Goal: Task Accomplishment & Management: Complete application form

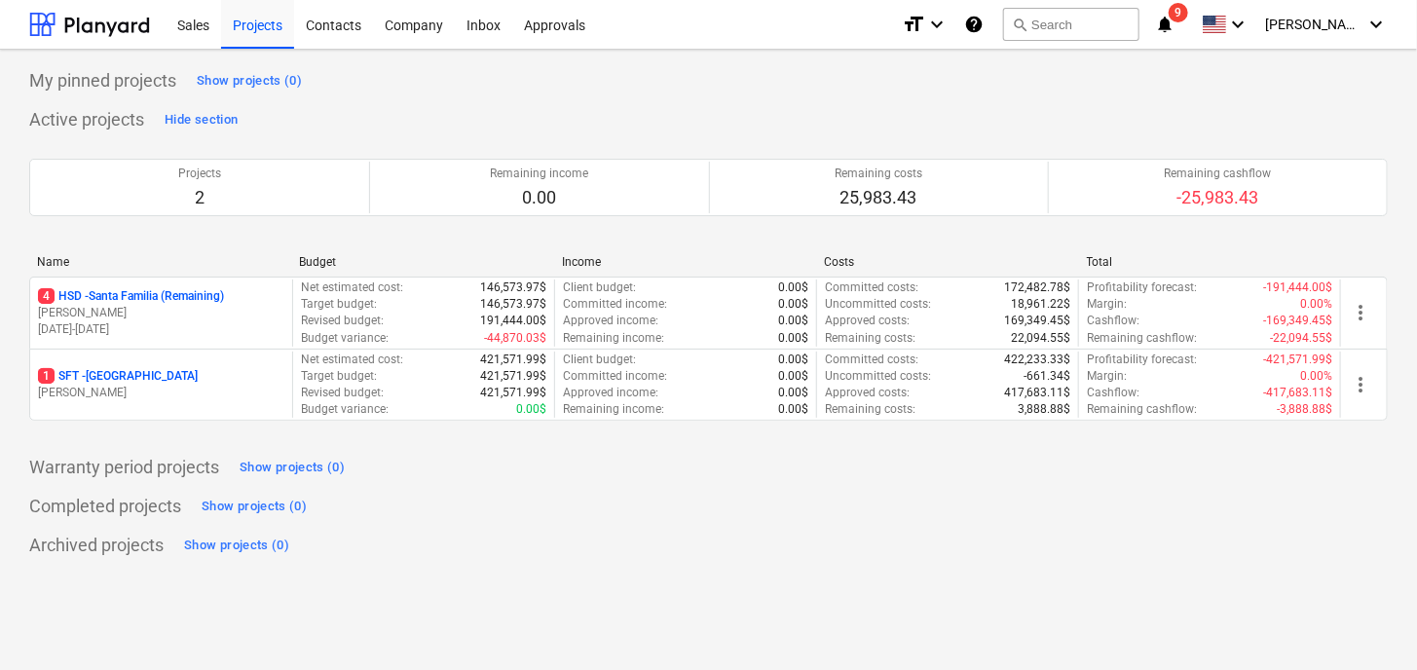
click at [202, 332] on p "[DATE] - [DATE]" at bounding box center [161, 329] width 246 height 17
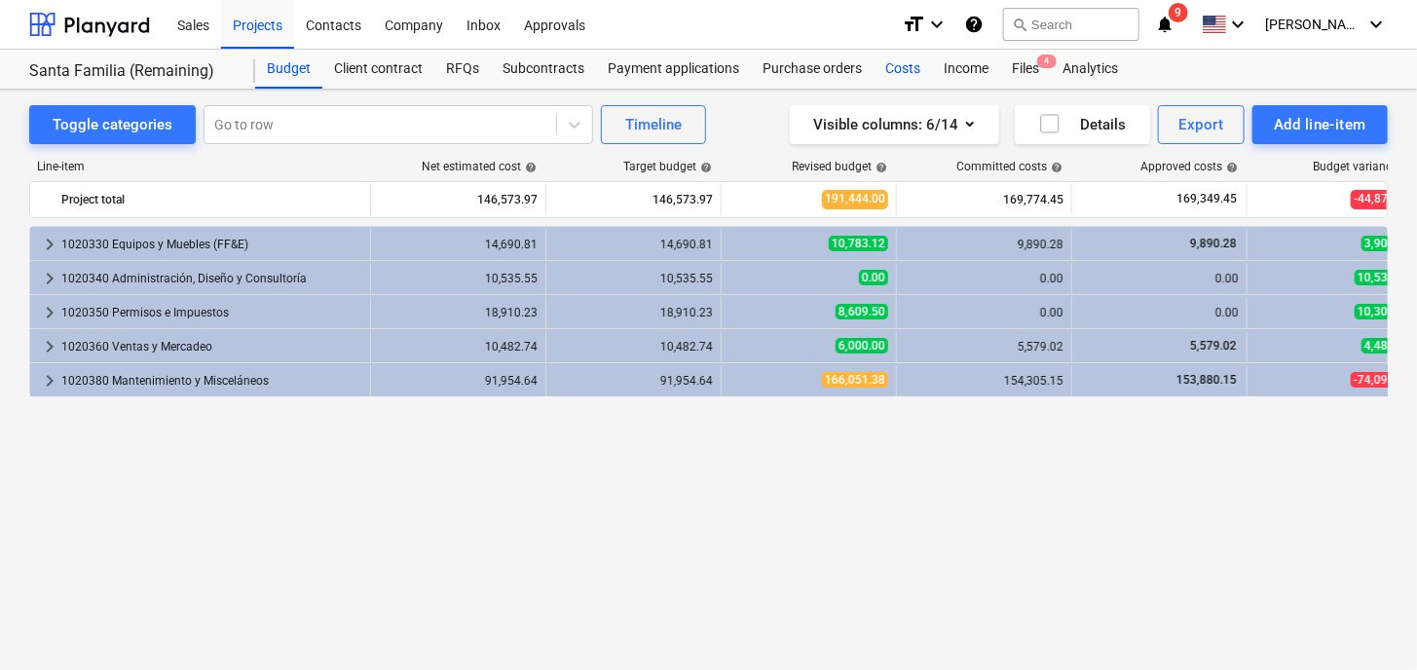
click at [897, 62] on div "Costs" at bounding box center [903, 69] width 58 height 39
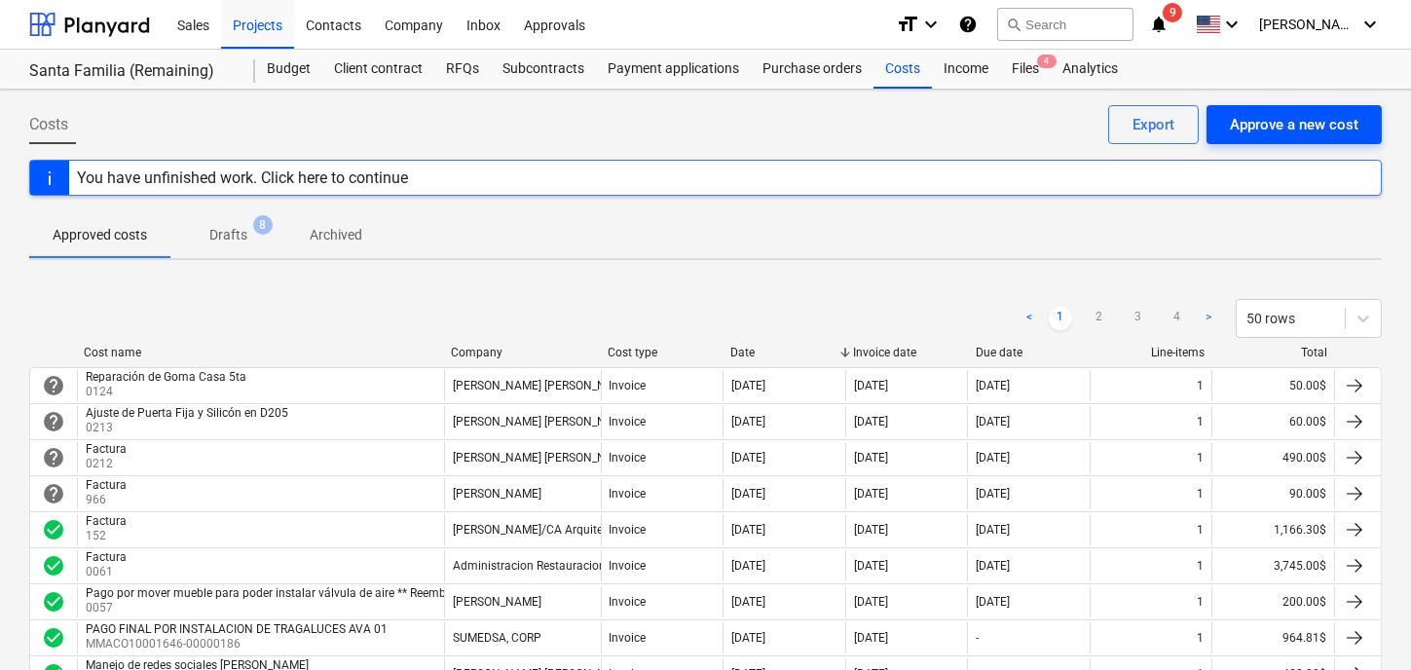
click at [1280, 129] on div "Approve a new cost" at bounding box center [1294, 124] width 129 height 25
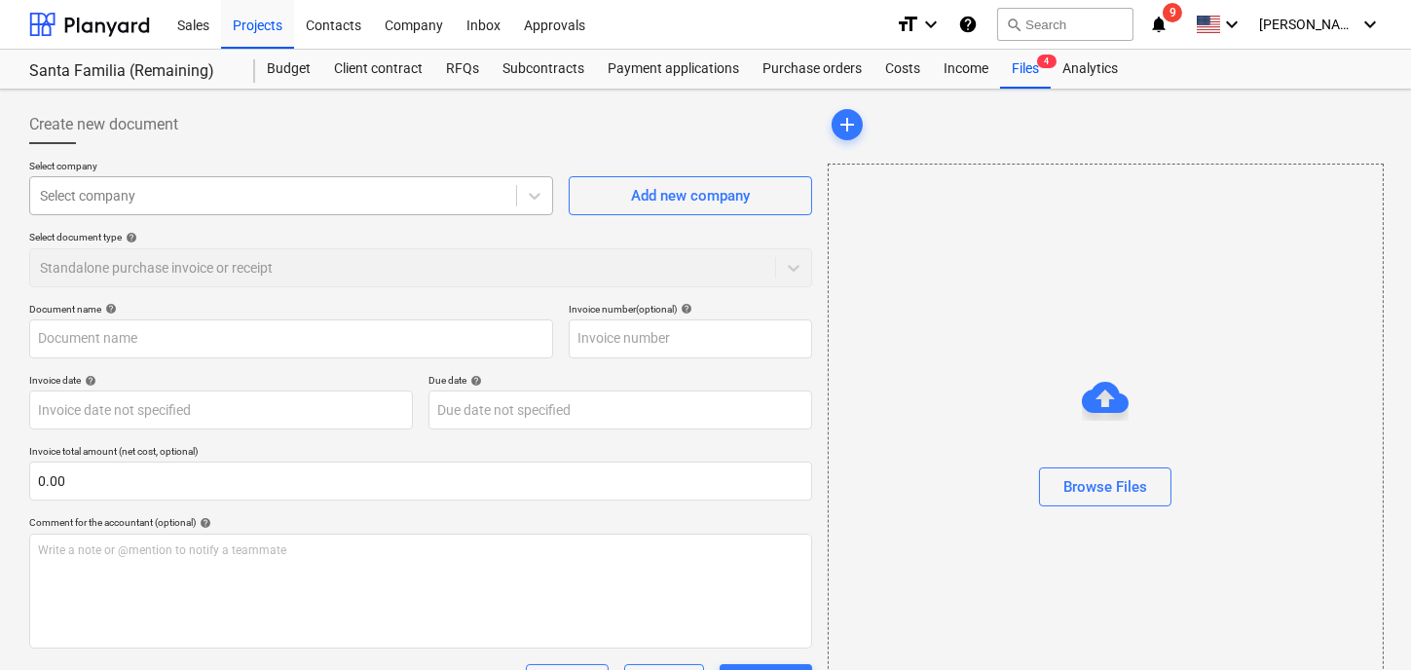
click at [140, 197] on div at bounding box center [273, 195] width 467 height 19
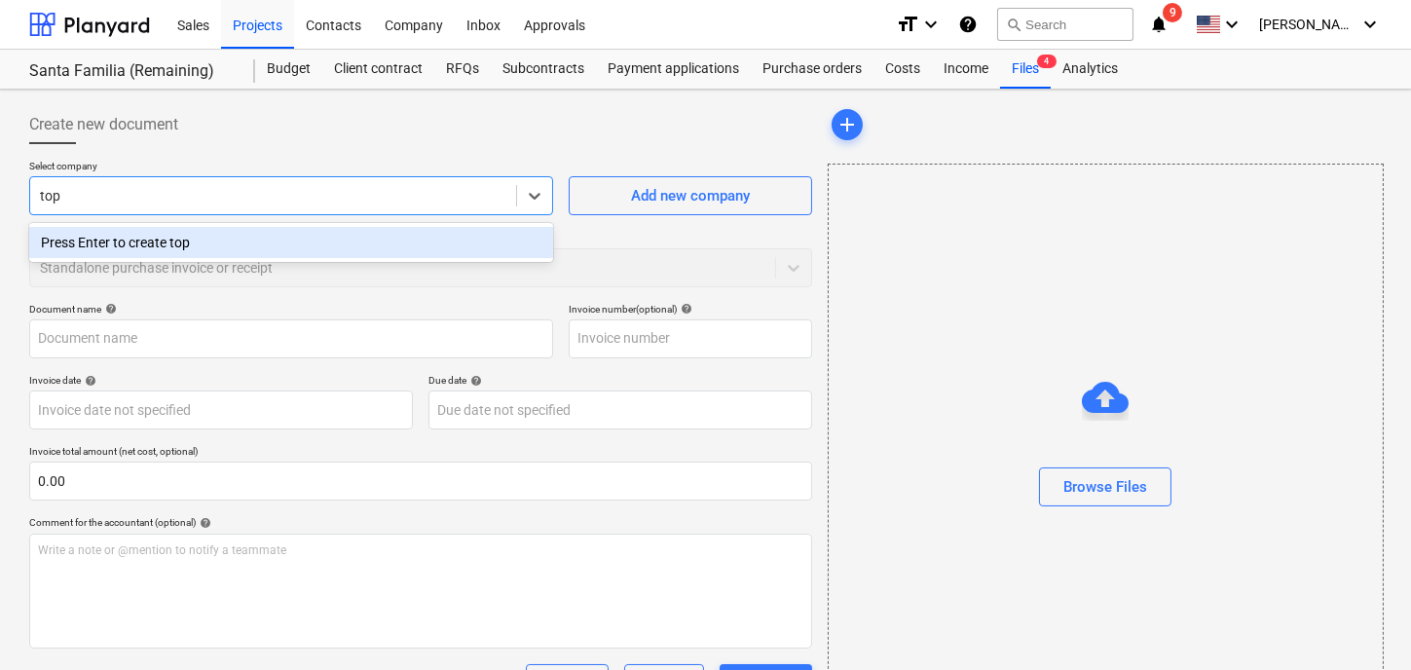
type input "topo"
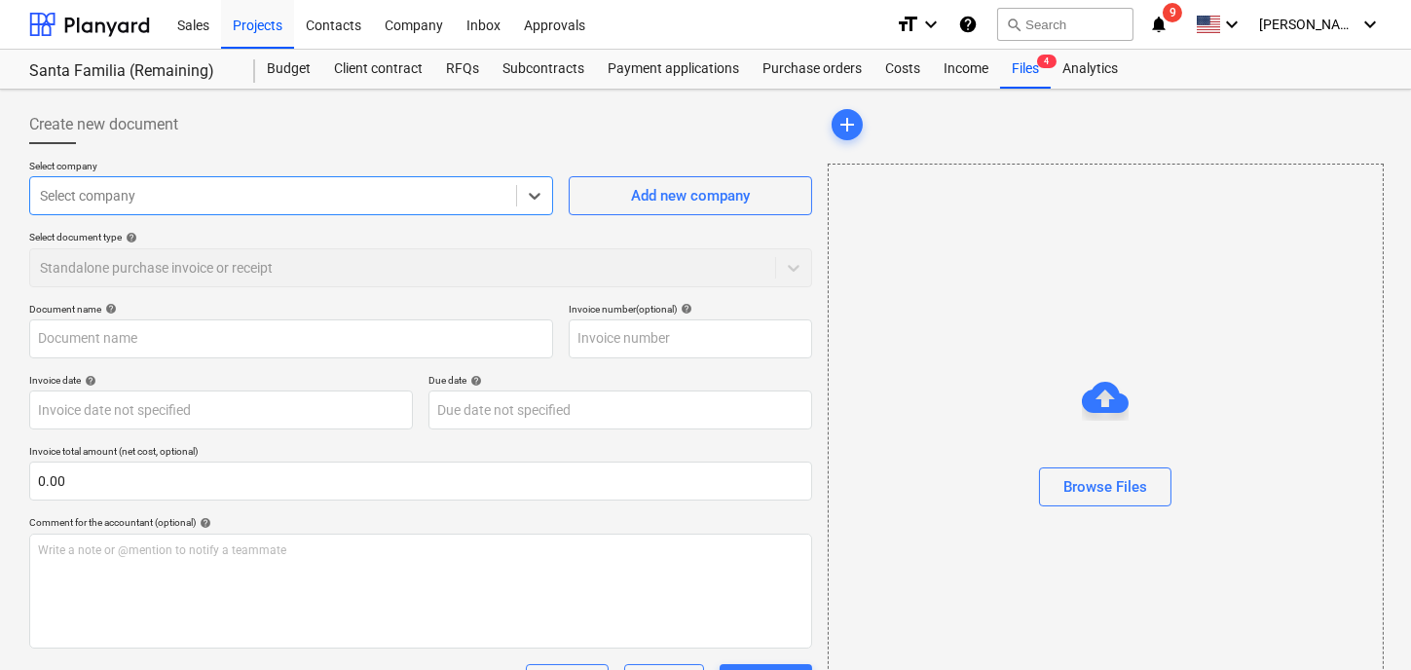
drag, startPoint x: 130, startPoint y: 194, endPoint x: -164, endPoint y: 205, distance: 293.4
click at [0, 205] on html "Sales Projects Contacts Company Inbox Approvals format_size keyboard_arrow_down…" at bounding box center [705, 335] width 1411 height 670
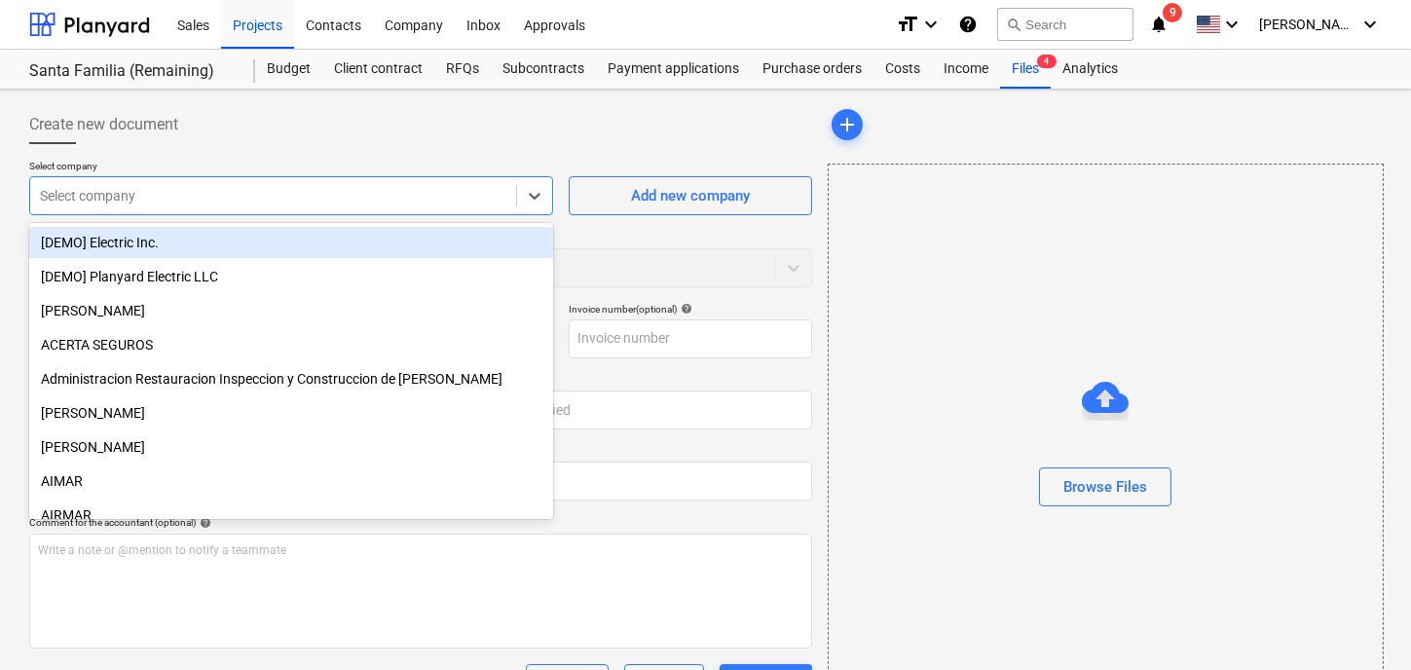
click at [165, 205] on div at bounding box center [273, 195] width 467 height 19
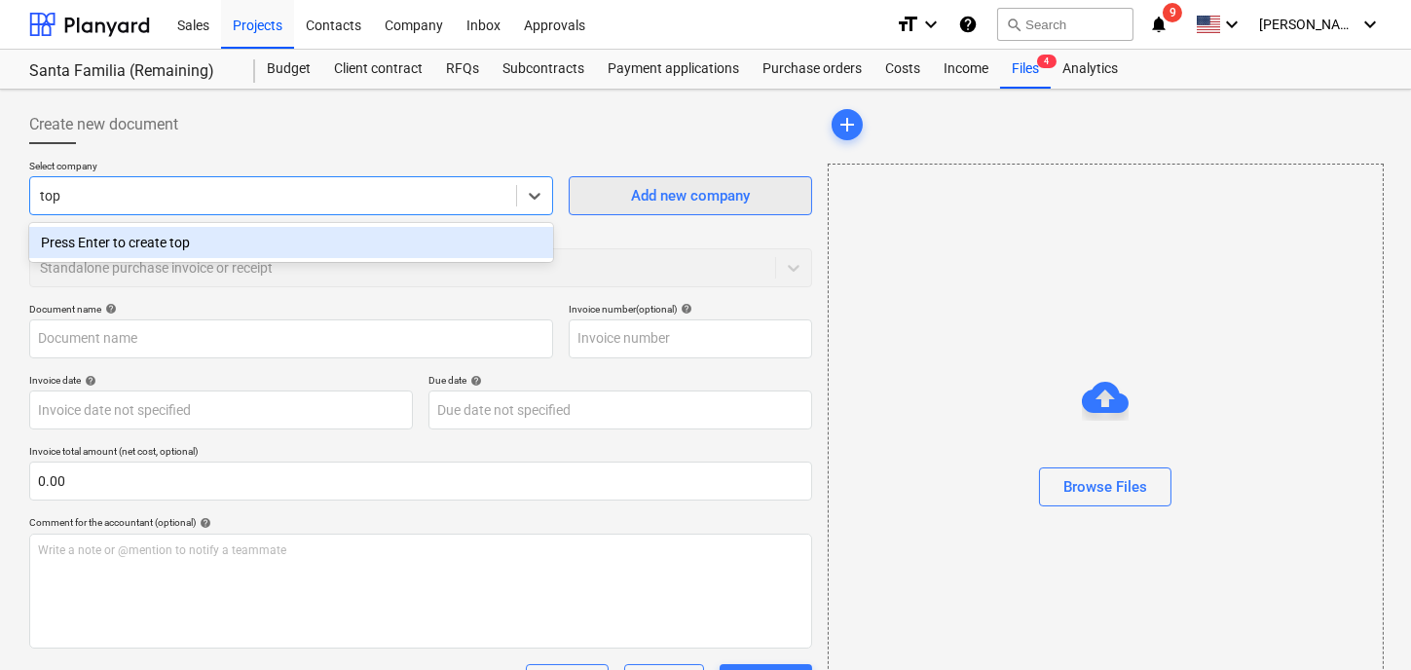
type input "top"
click at [657, 190] on div "Add new company" at bounding box center [690, 195] width 119 height 25
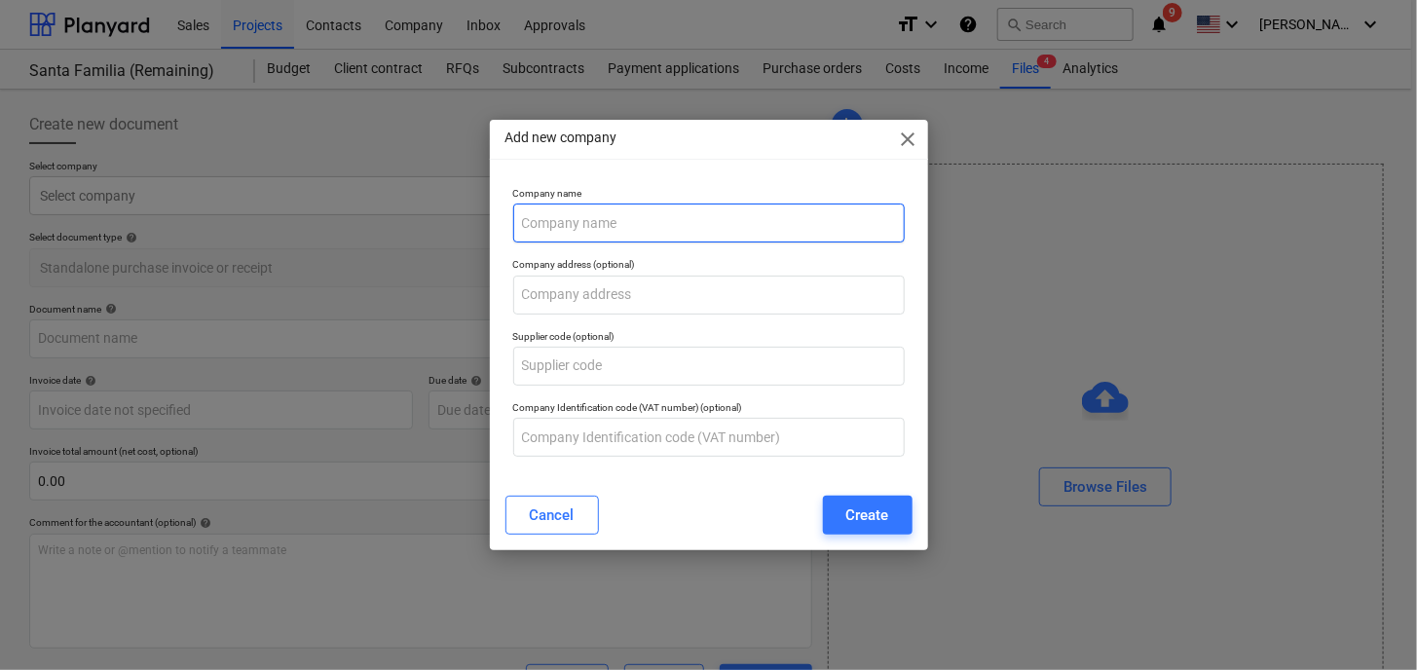
click at [562, 221] on input "text" at bounding box center [709, 223] width 392 height 39
click at [562, 226] on input "TOPO CONCRET" at bounding box center [709, 223] width 392 height 39
click at [672, 206] on input "TOPOCONCRET" at bounding box center [709, 223] width 392 height 39
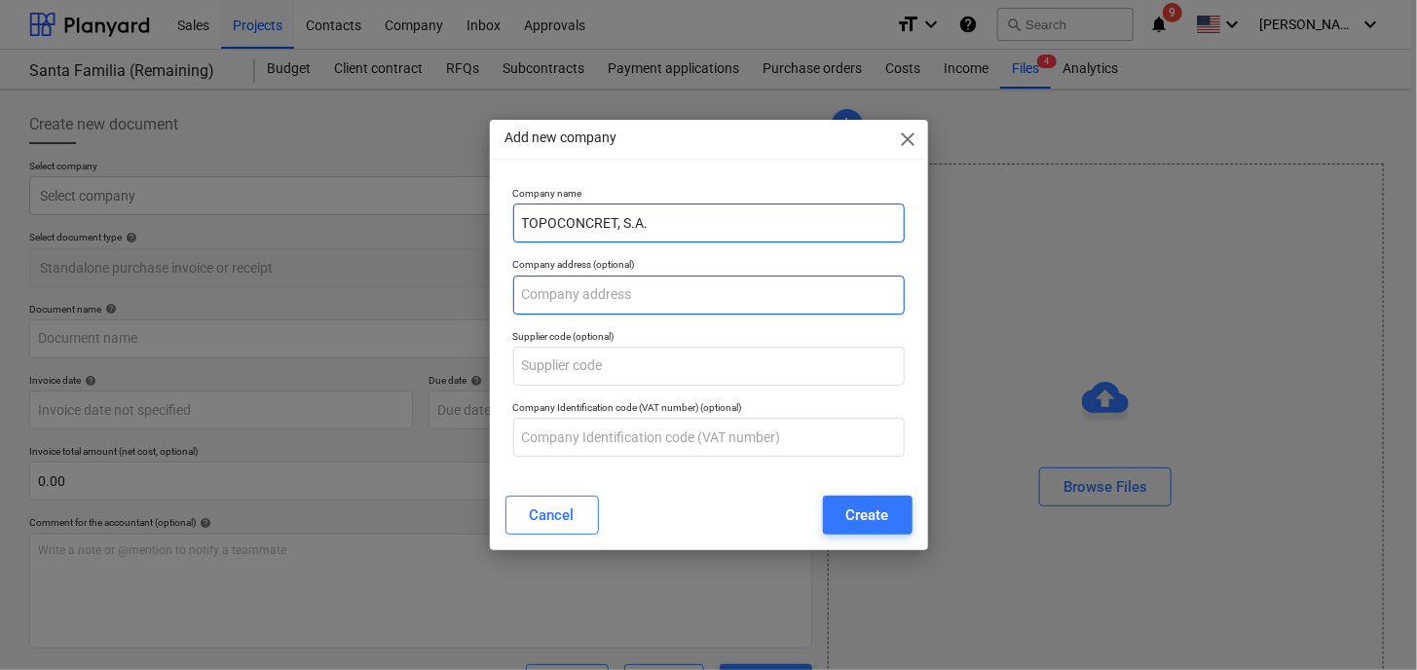
type input "TOPOCONCRET, S.A."
click at [663, 294] on input "text" at bounding box center [709, 295] width 392 height 39
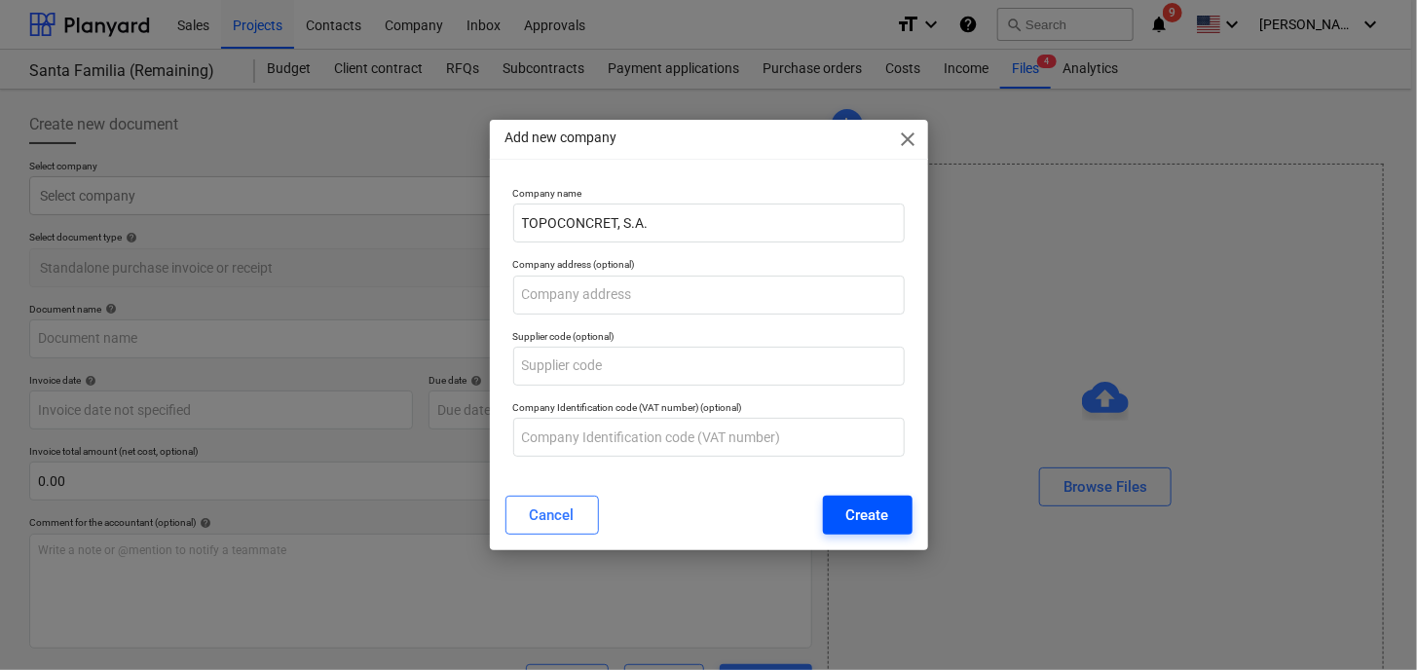
click at [875, 519] on div "Create" at bounding box center [867, 515] width 43 height 25
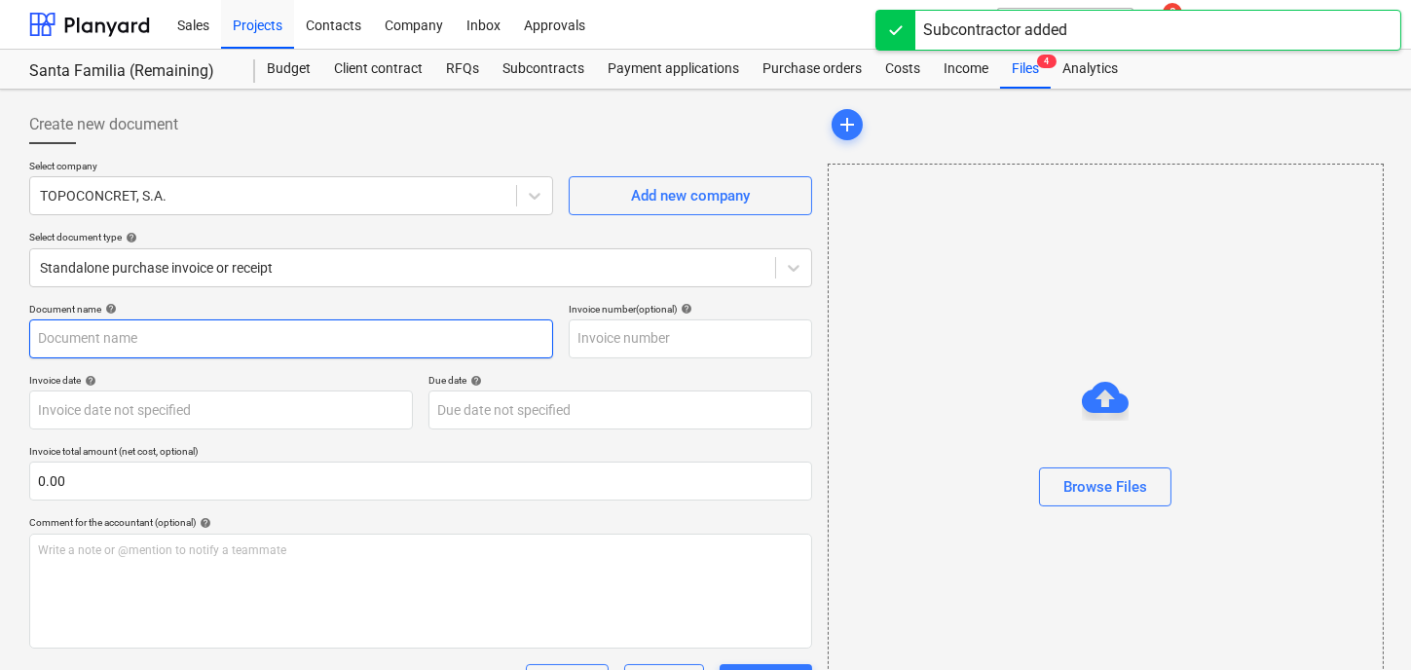
click at [170, 341] on input "text" at bounding box center [291, 338] width 524 height 39
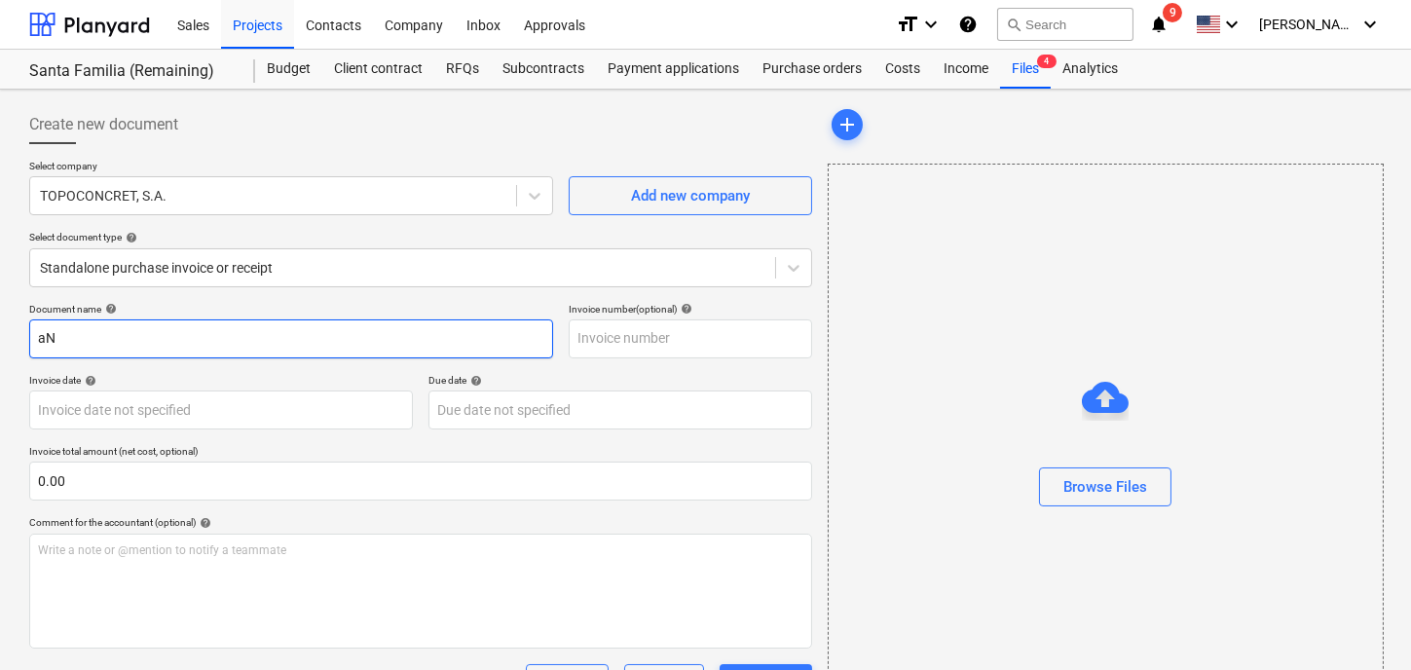
type input "a"
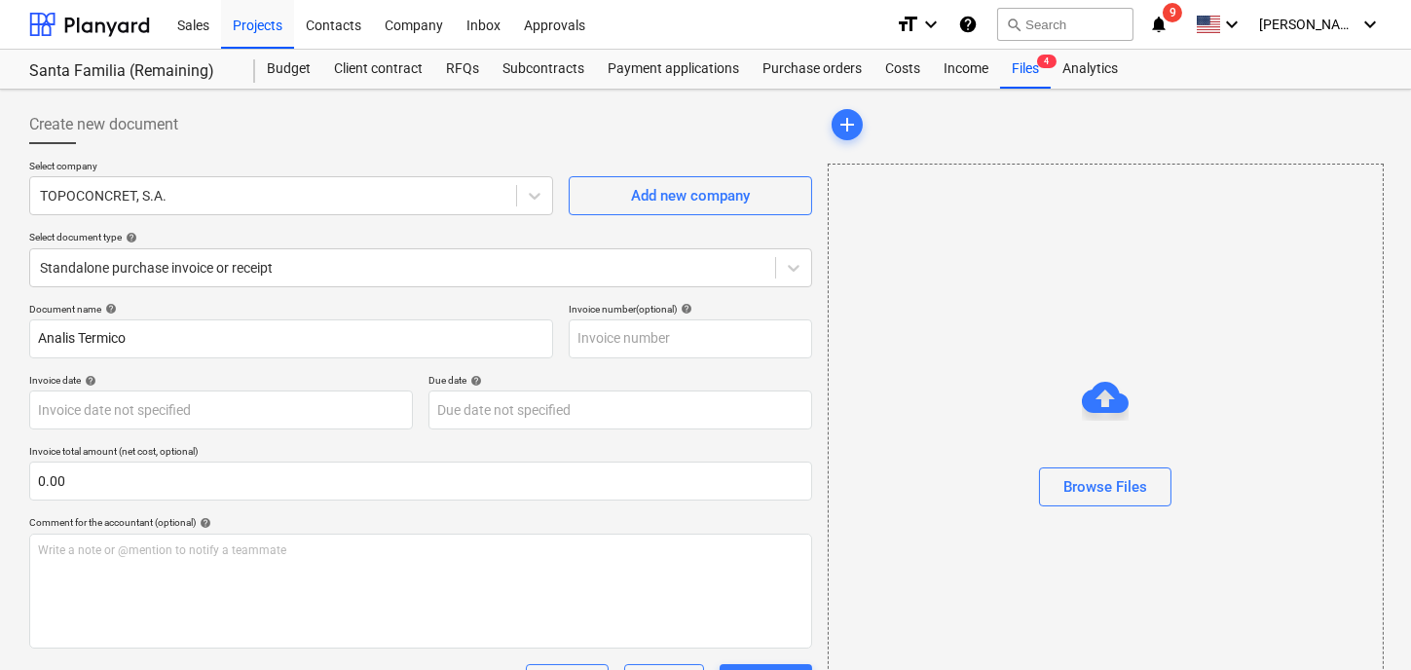
drag, startPoint x: 64, startPoint y: 340, endPoint x: 401, endPoint y: 300, distance: 339.4
click at [401, 297] on div "Select company TOPOCONCRET, S.A. Add new company Select document type help Stan…" at bounding box center [420, 231] width 783 height 143
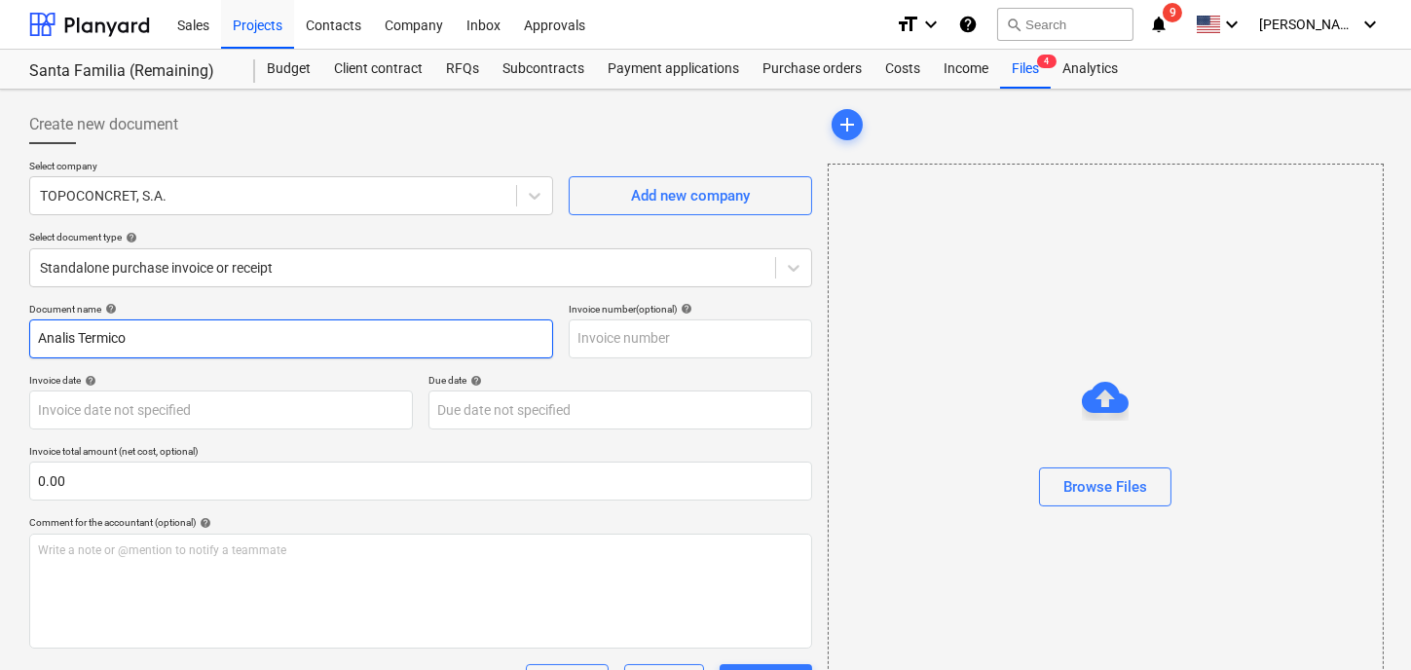
click at [77, 331] on input "Analis Termico" at bounding box center [291, 338] width 524 height 39
type input "Análisis Térmico AVA 01 y D401 y D402"
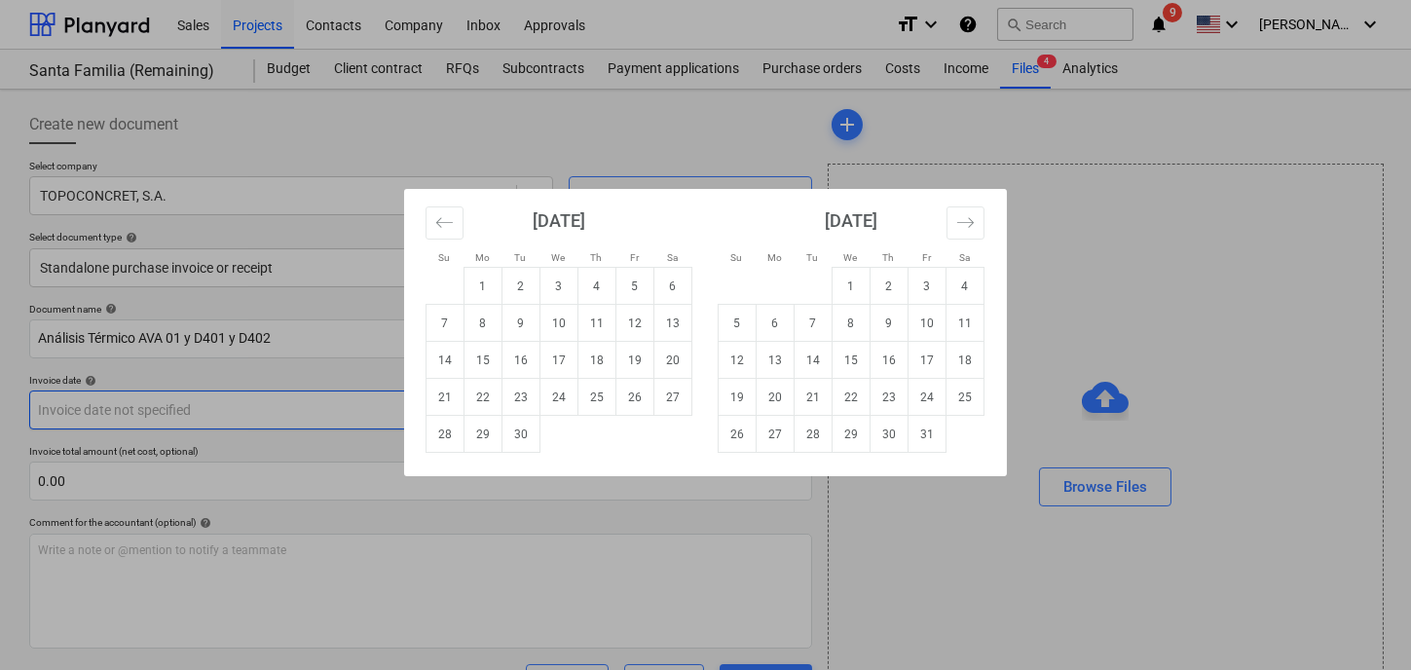
click at [172, 406] on body "Sales Projects Contacts Company Inbox Approvals format_size keyboard_arrow_down…" at bounding box center [705, 335] width 1411 height 670
click at [597, 289] on td "4" at bounding box center [598, 286] width 38 height 37
type input "[DATE]"
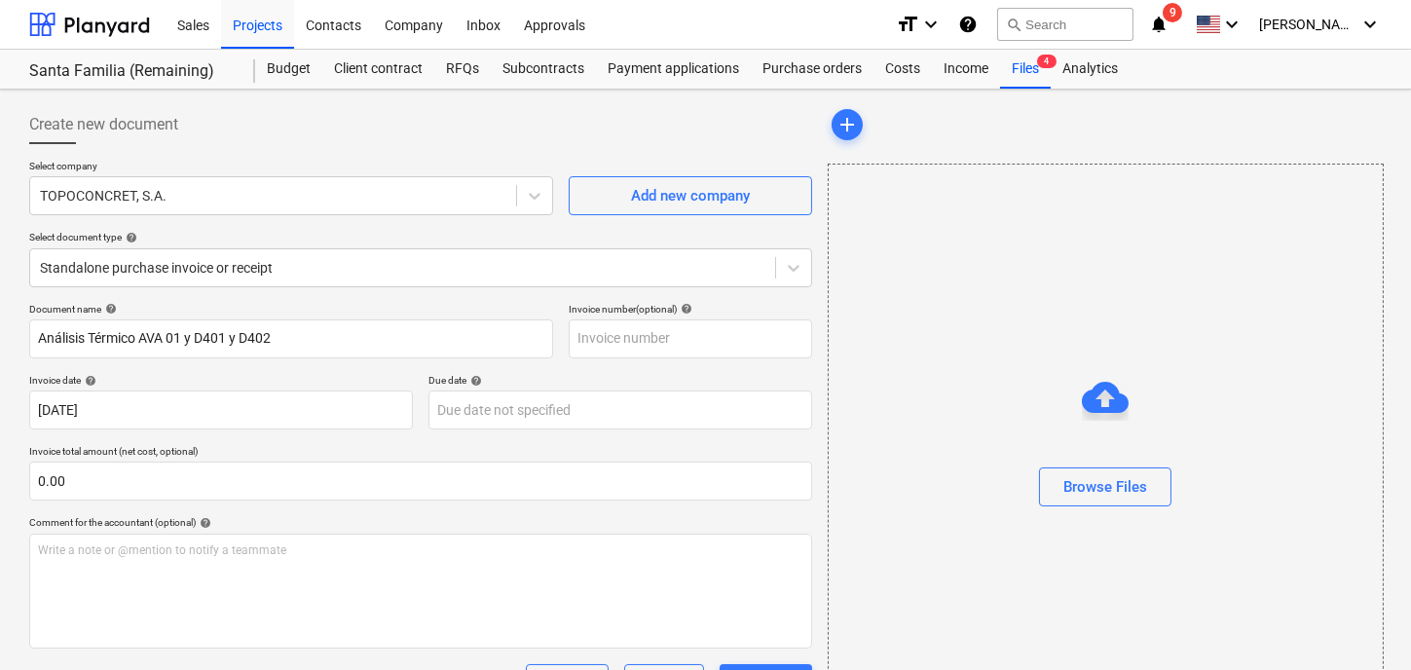
click at [598, 385] on div "Due date help" at bounding box center [621, 380] width 384 height 13
click at [565, 409] on body "Sales Projects Contacts Company Inbox Approvals format_size keyboard_arrow_down…" at bounding box center [705, 335] width 1411 height 670
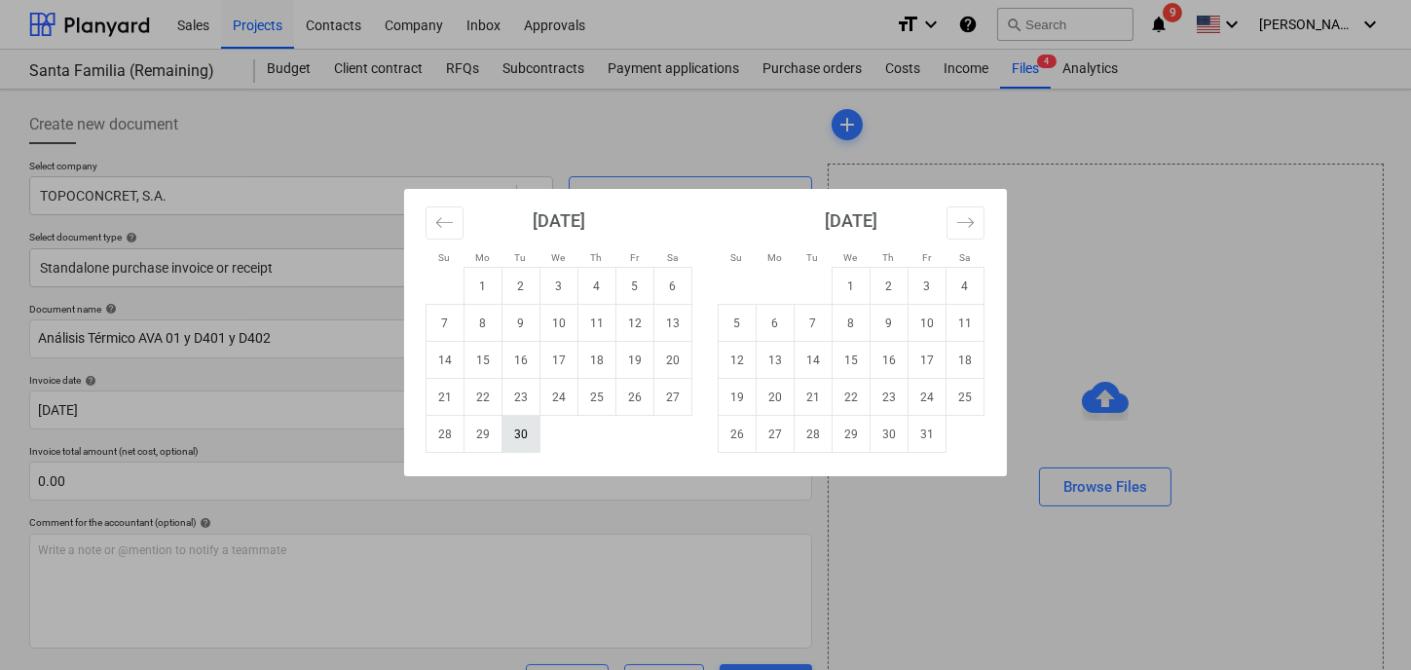
click at [518, 434] on td "30" at bounding box center [522, 434] width 38 height 37
type input "[DATE]"
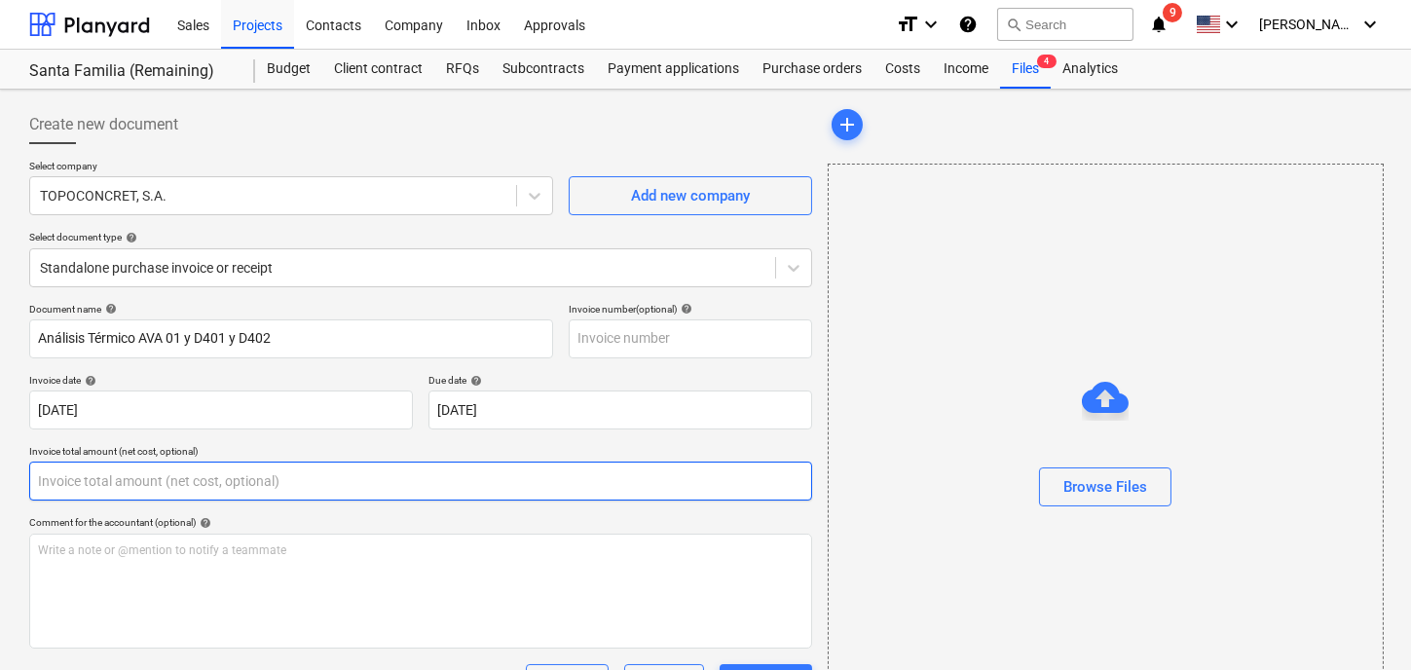
click at [171, 494] on input "text" at bounding box center [420, 481] width 783 height 39
click at [170, 494] on input "321.0" at bounding box center [420, 481] width 783 height 39
click at [170, 494] on input "321.00" at bounding box center [420, 481] width 783 height 39
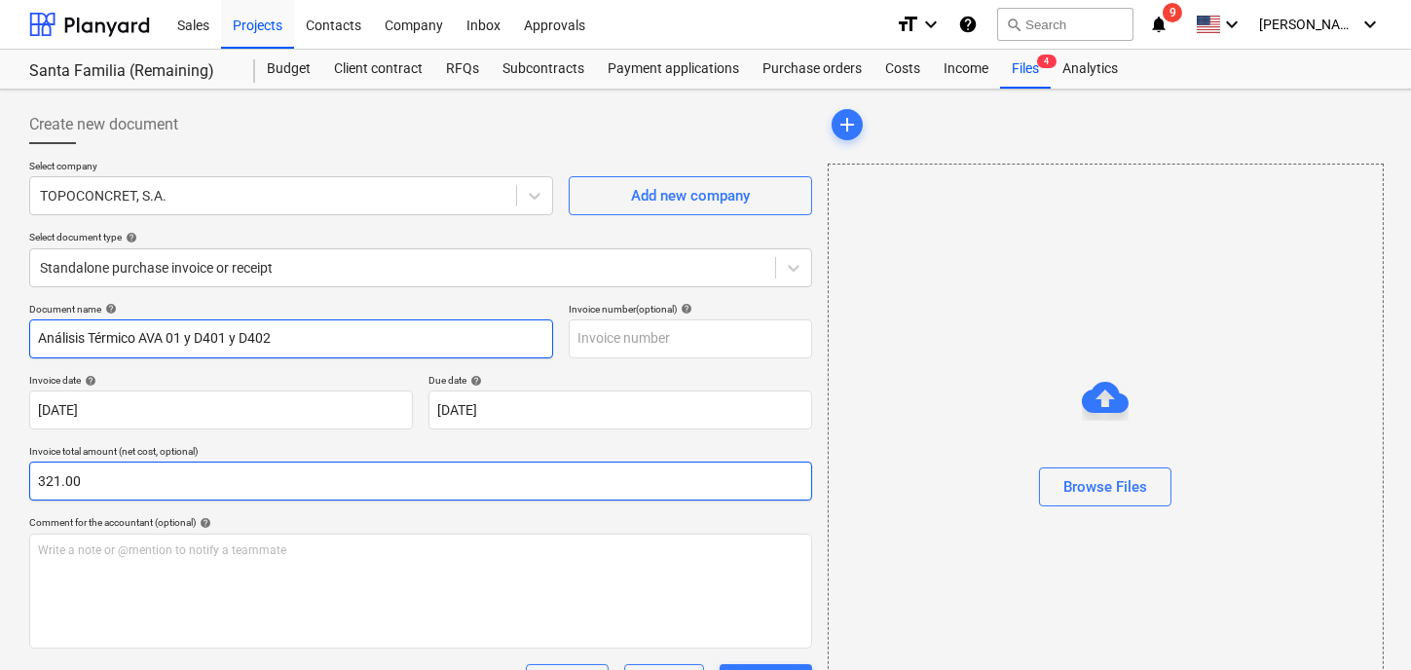
type input "321.00"
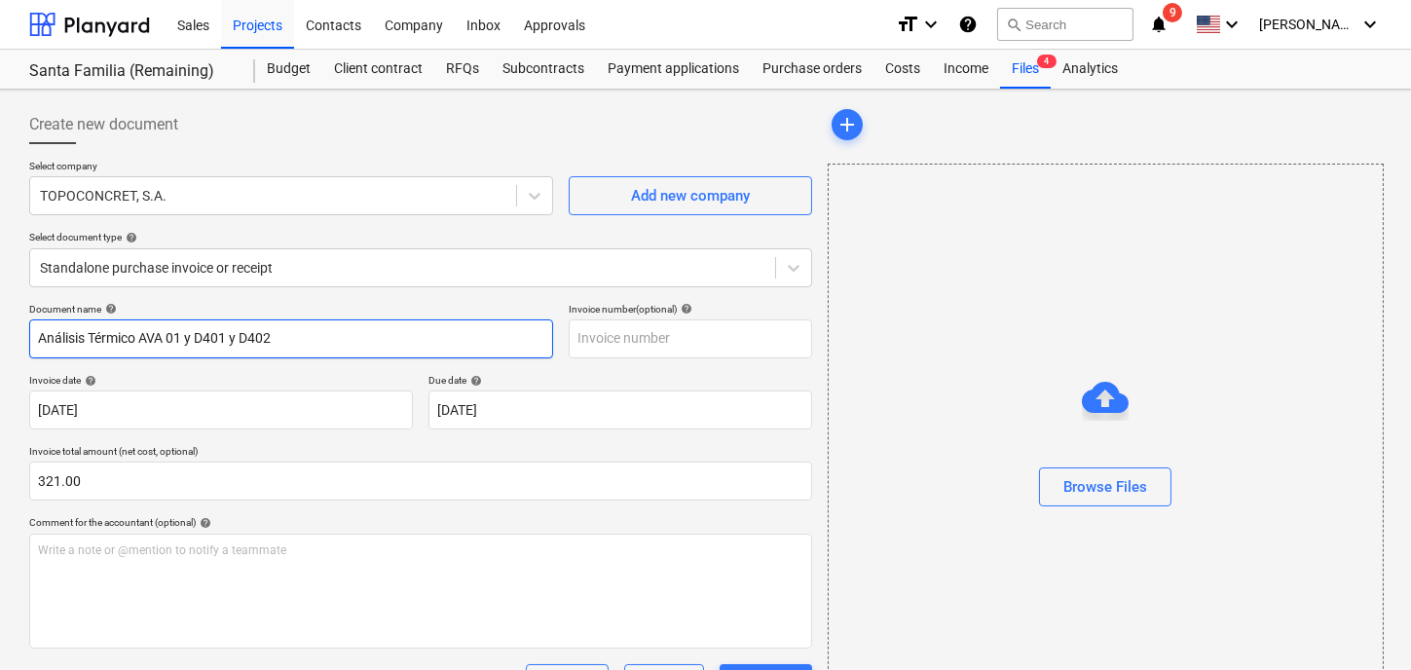
drag, startPoint x: 330, startPoint y: 328, endPoint x: -432, endPoint y: 342, distance: 762.8
click at [0, 342] on html "Sales Projects Contacts Company Inbox Approvals format_size keyboard_arrow_down…" at bounding box center [705, 335] width 1411 height 670
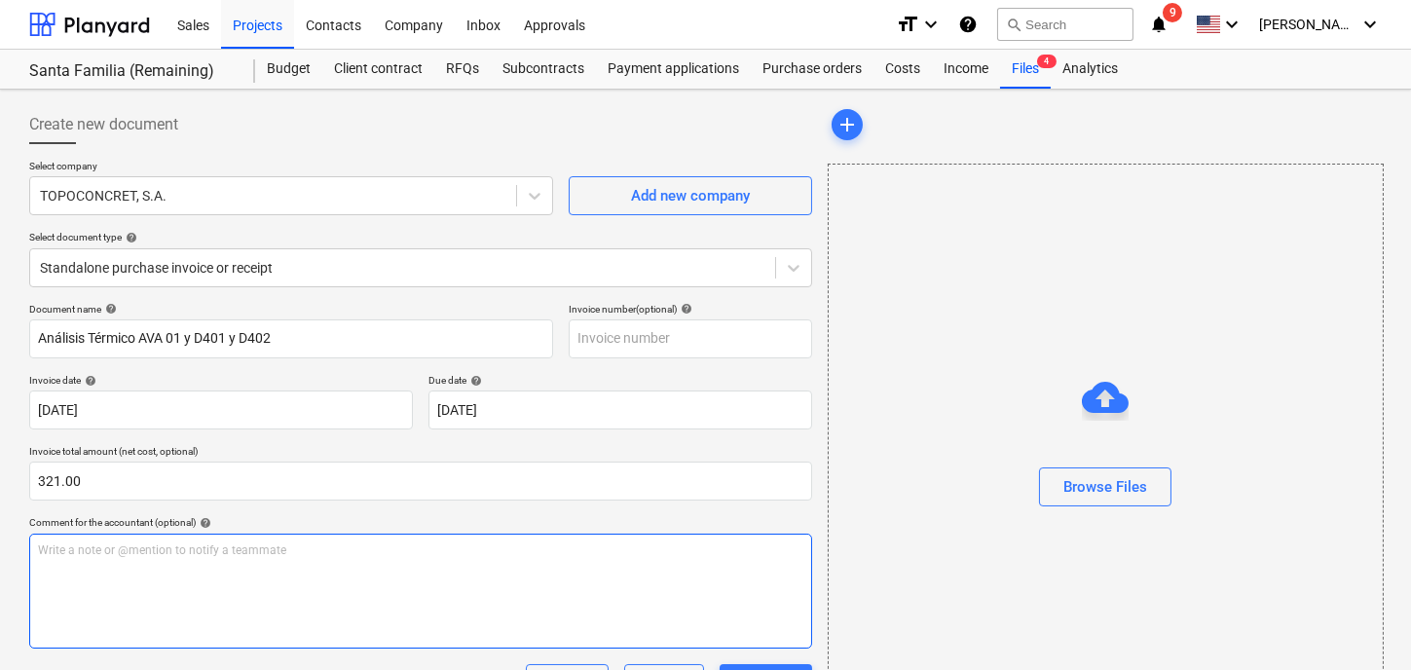
click at [156, 598] on div "Write a note or @mention to notify a teammate [PERSON_NAME]" at bounding box center [420, 591] width 783 height 115
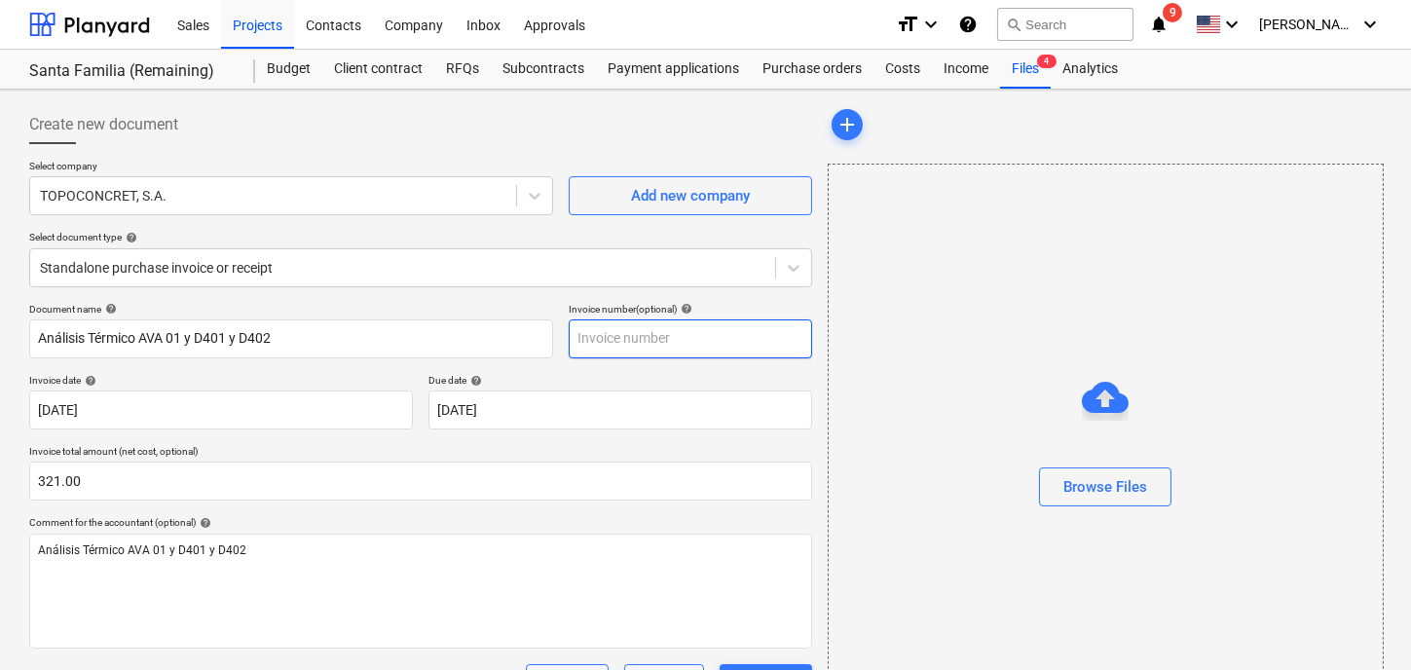
click at [657, 346] on input "text" at bounding box center [691, 338] width 244 height 39
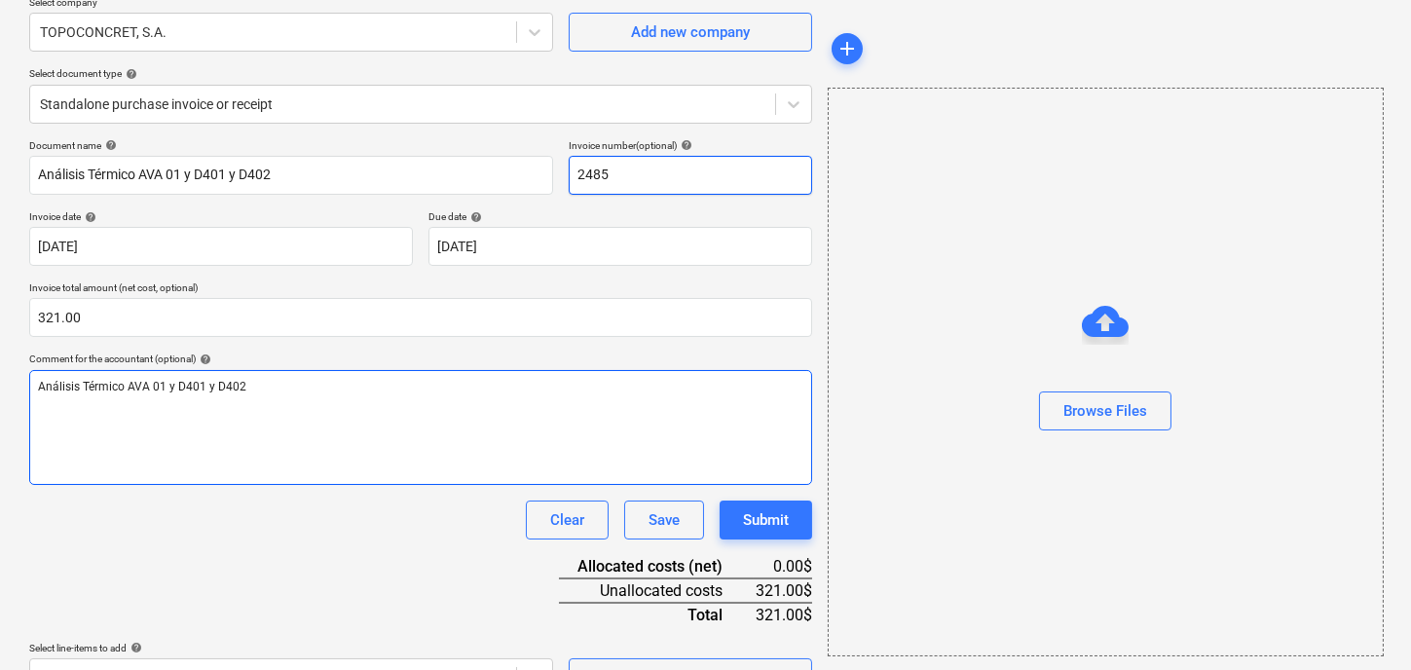
scroll to position [205, 0]
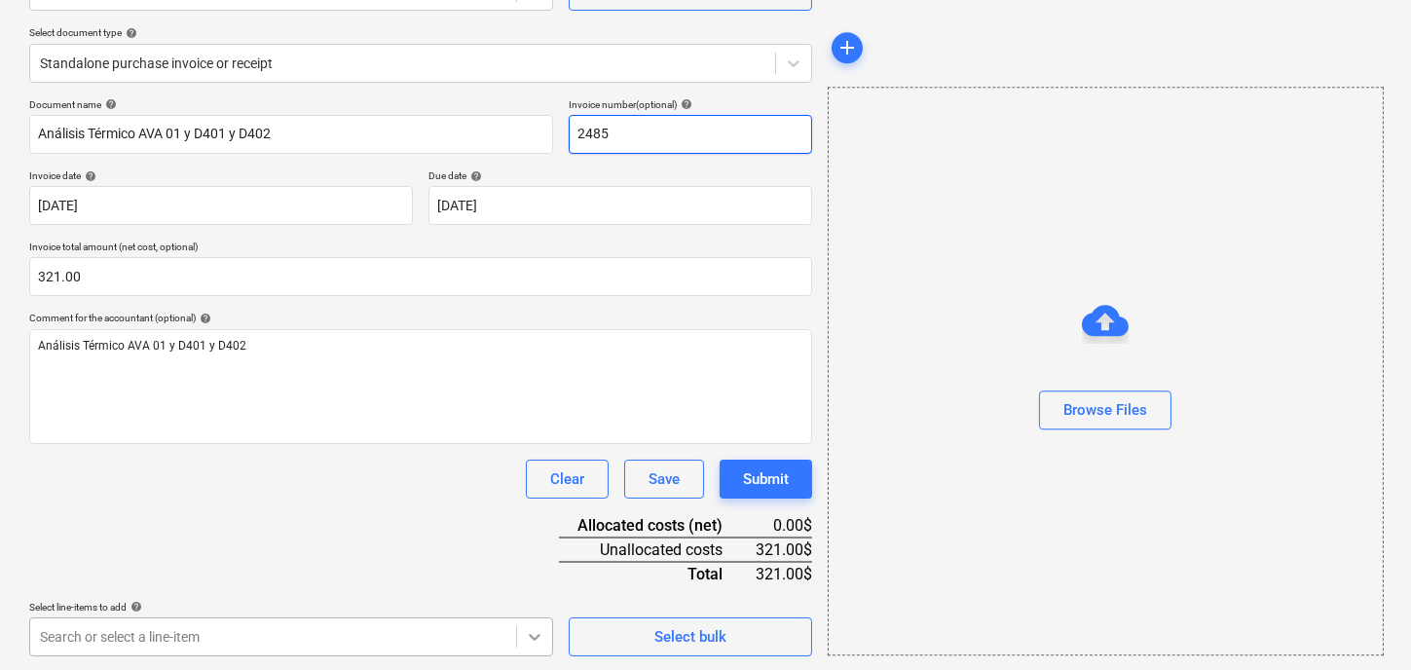
type input "2485"
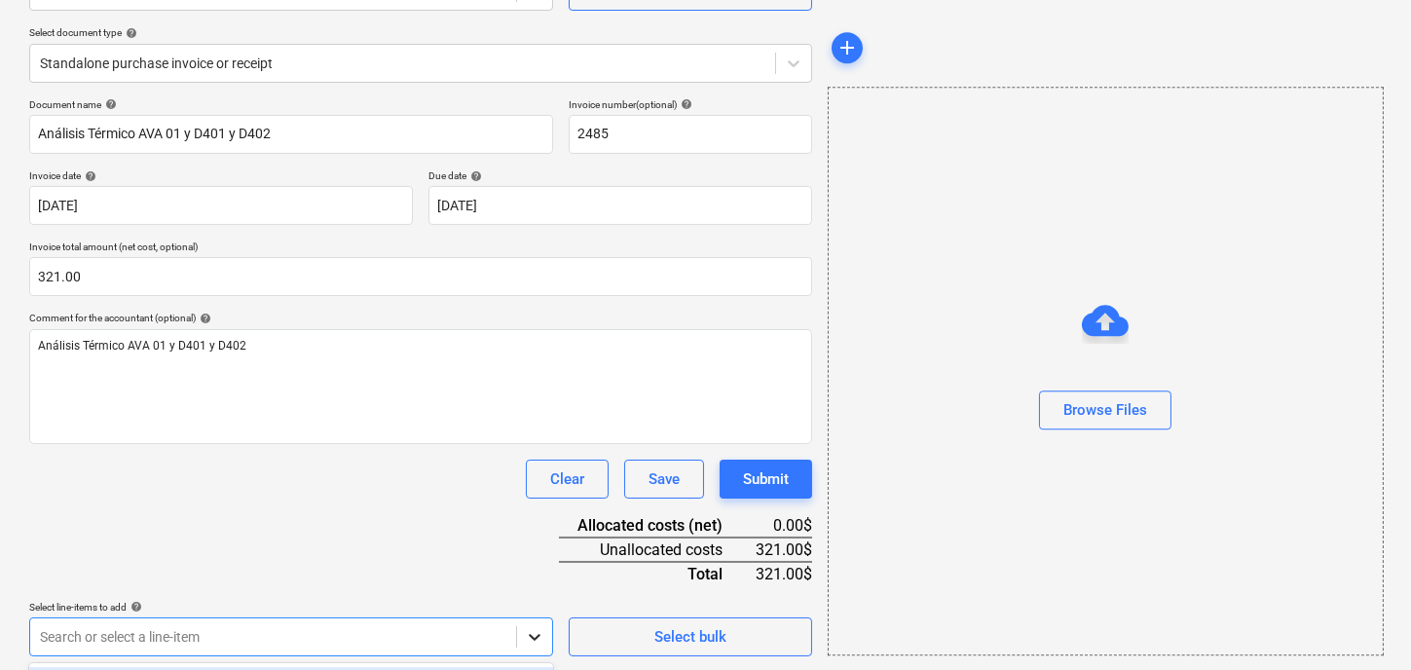
scroll to position [490, 0]
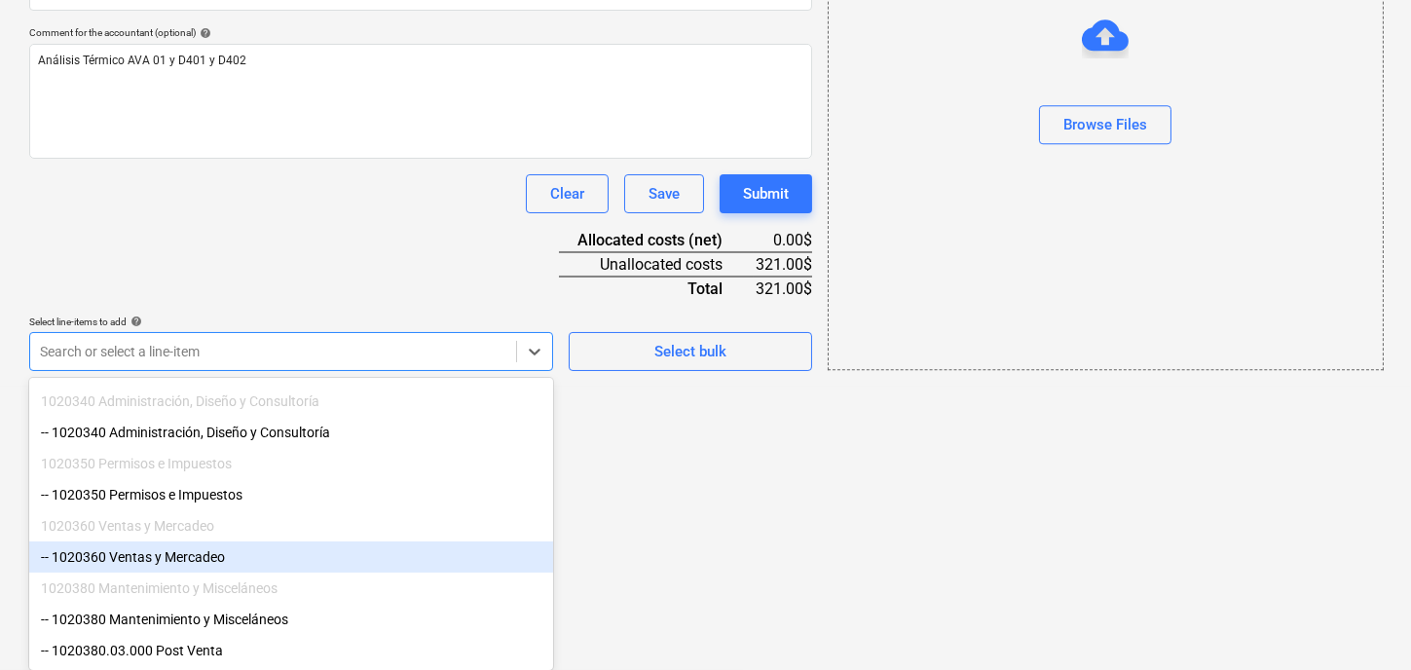
scroll to position [169, 0]
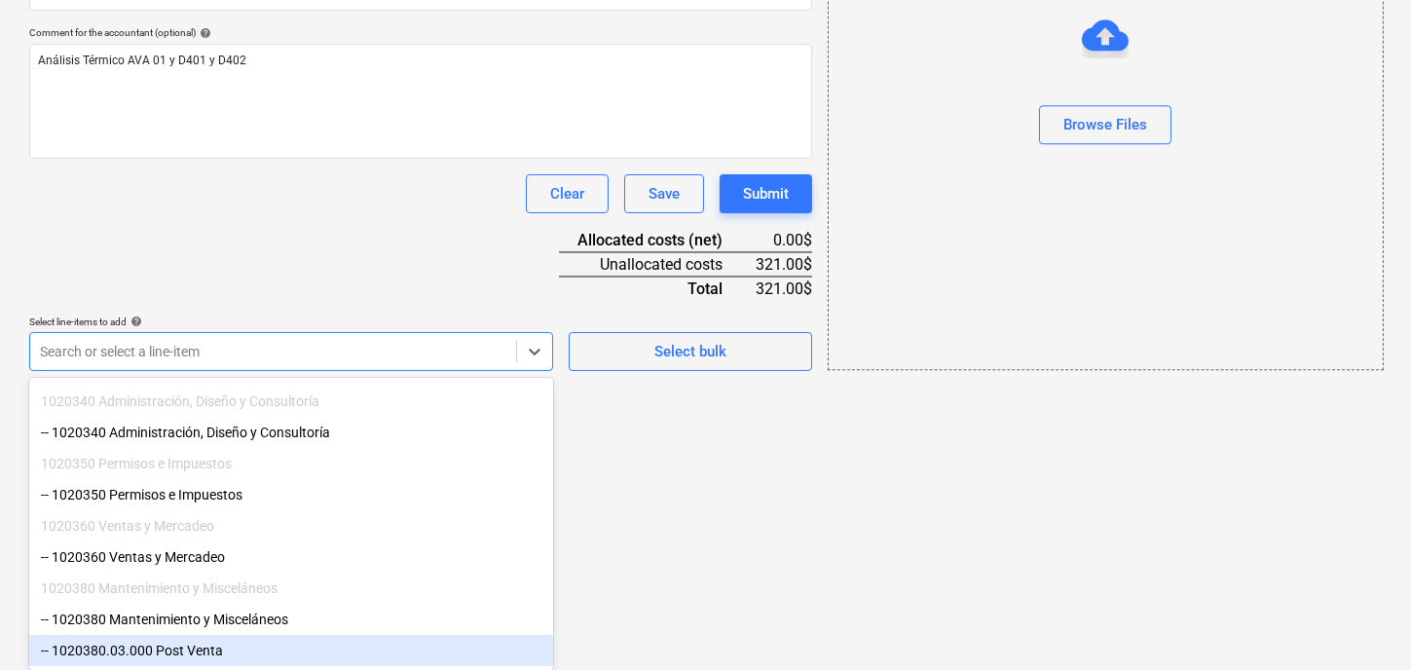
click at [264, 654] on div "-- 1020380.03.000 Post Venta" at bounding box center [291, 650] width 524 height 31
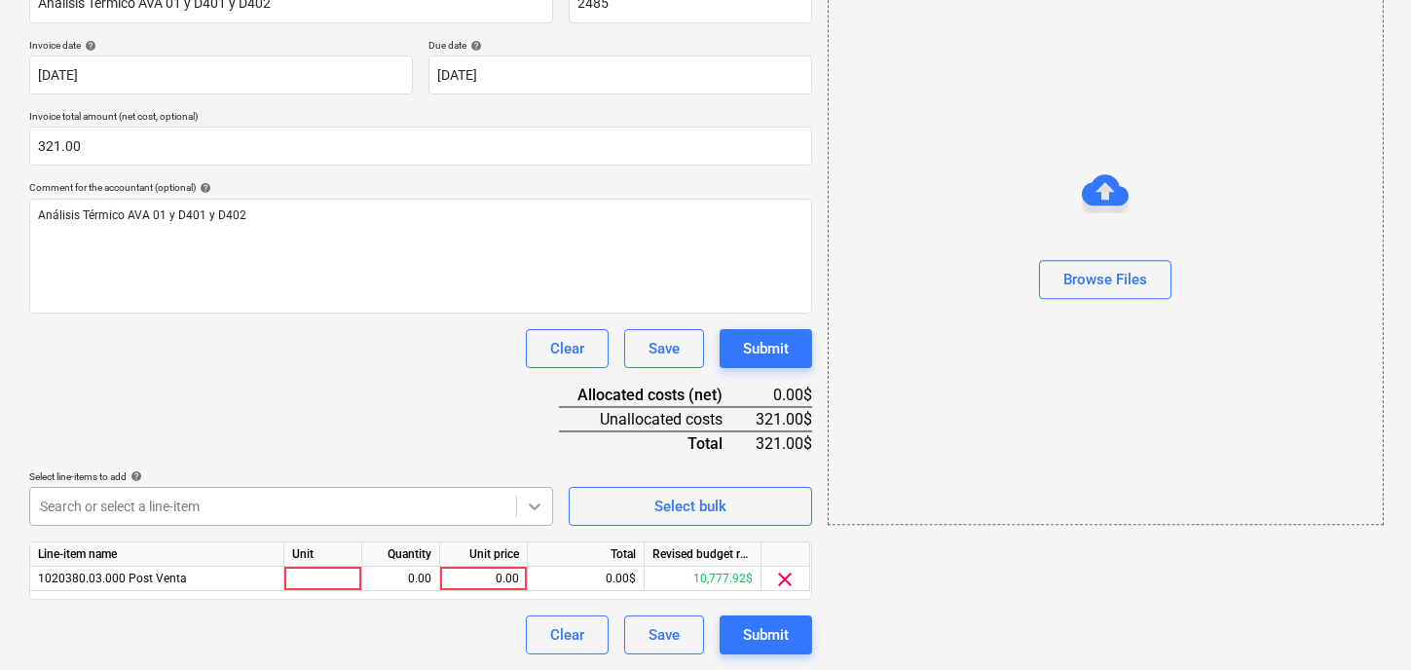
scroll to position [334, 0]
drag, startPoint x: 789, startPoint y: 563, endPoint x: 544, endPoint y: 503, distance: 251.8
click at [778, 336] on html "Sales Projects Contacts Company Inbox Approvals format_size keyboard_arrow_down…" at bounding box center [705, 1] width 1411 height 670
click at [329, 586] on div at bounding box center [323, 580] width 78 height 24
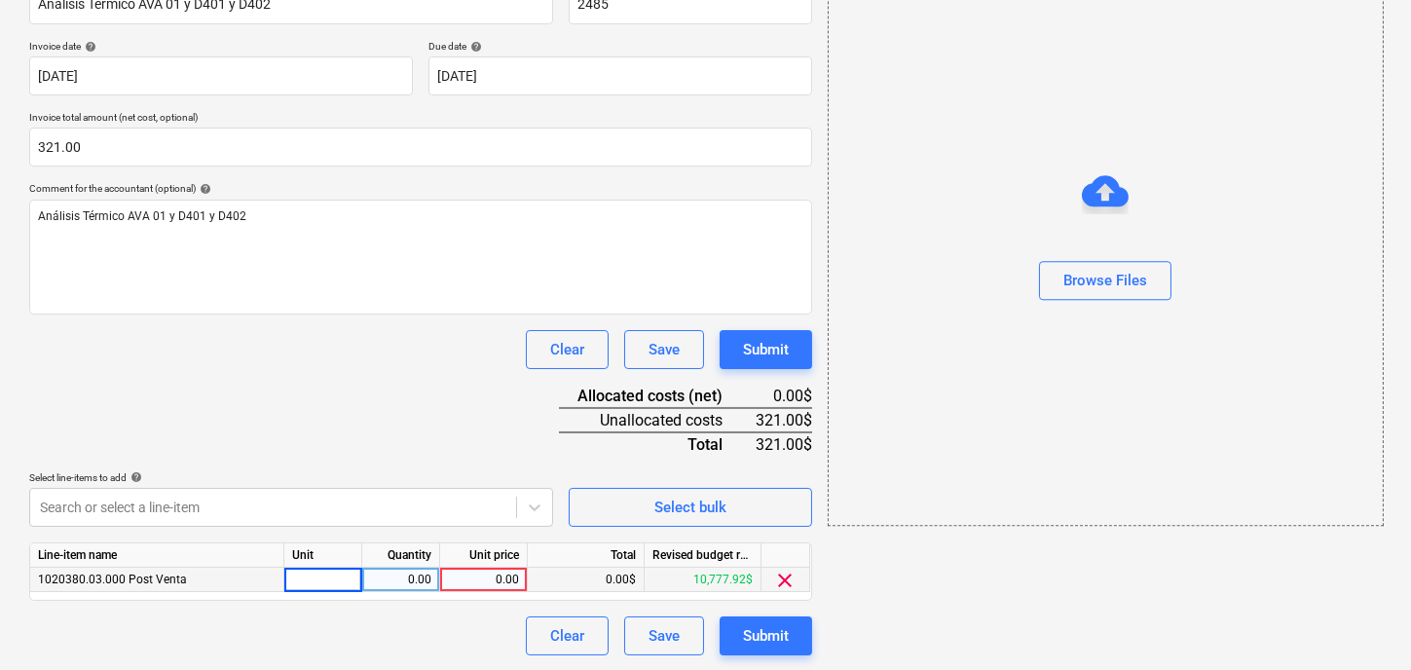
type input "1"
click at [390, 576] on div "0.00" at bounding box center [400, 580] width 61 height 24
type input "1"
click at [498, 579] on div "0.00" at bounding box center [483, 580] width 71 height 24
type input "321.00"
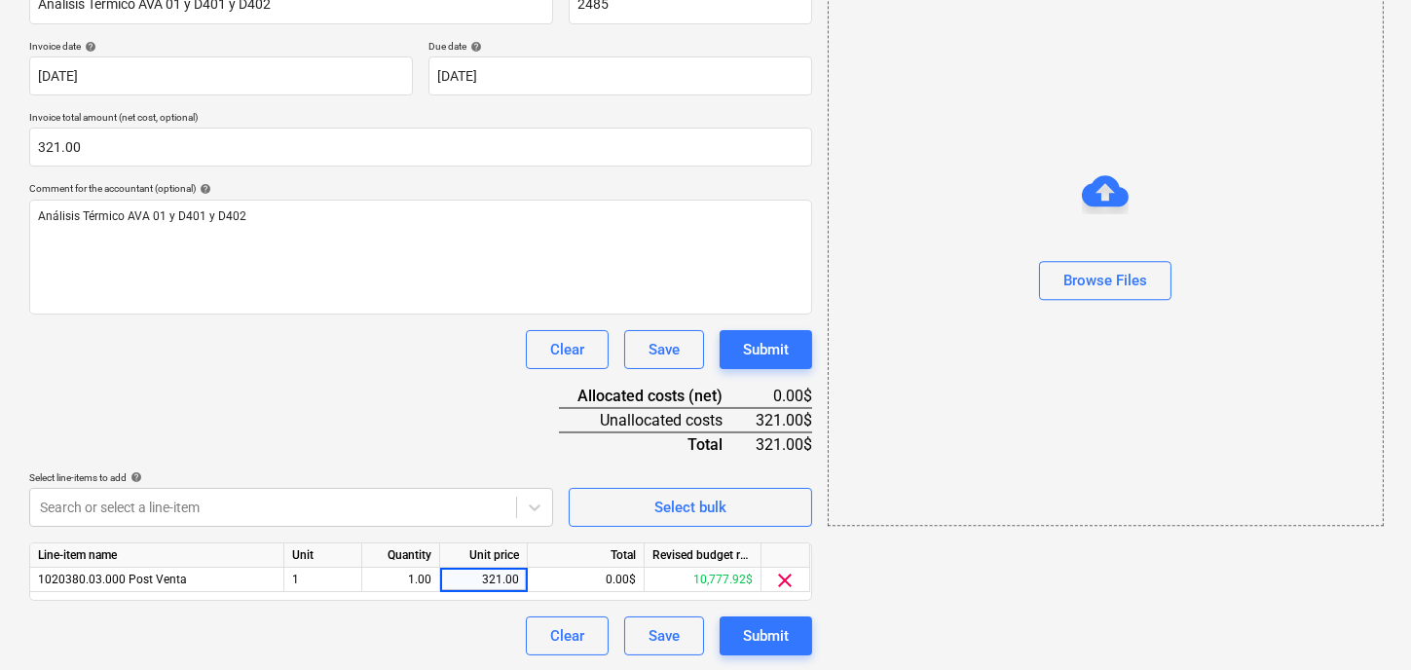
click at [471, 660] on div "Create new document Select company TOPOCONCRET, S.A. Add new company Select doc…" at bounding box center [420, 213] width 799 height 900
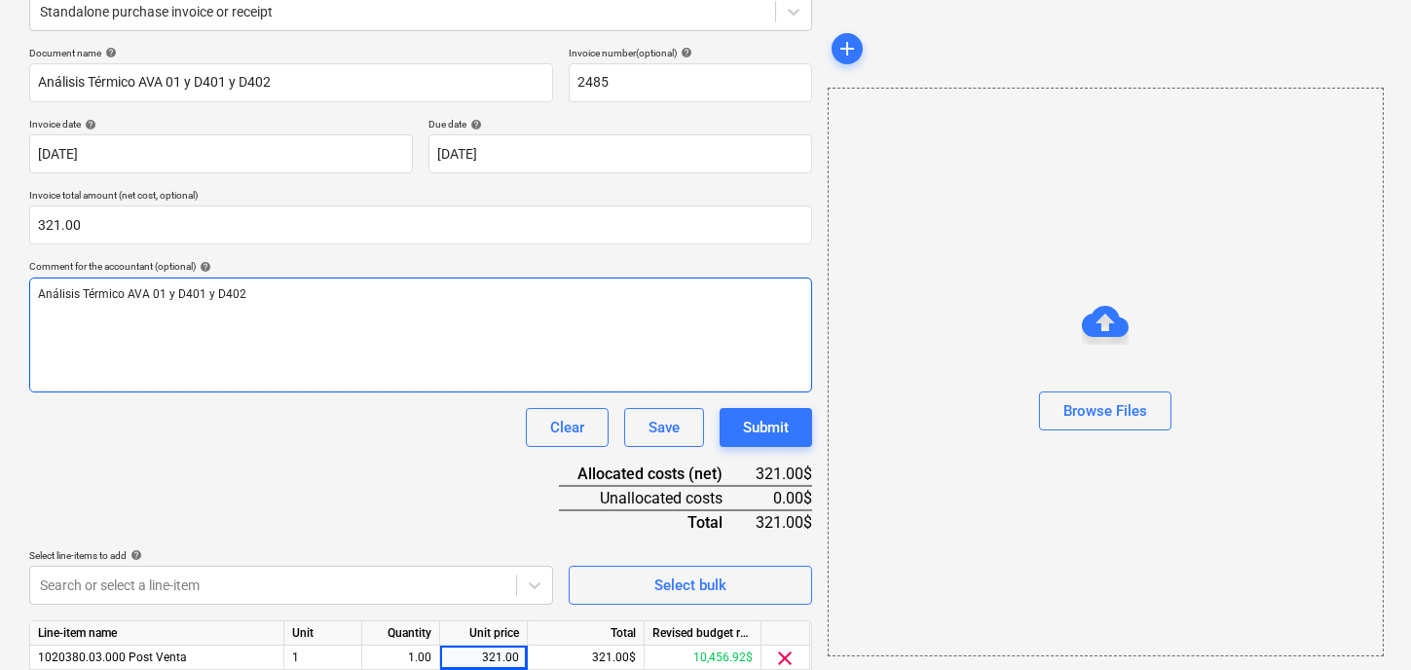
scroll to position [139, 0]
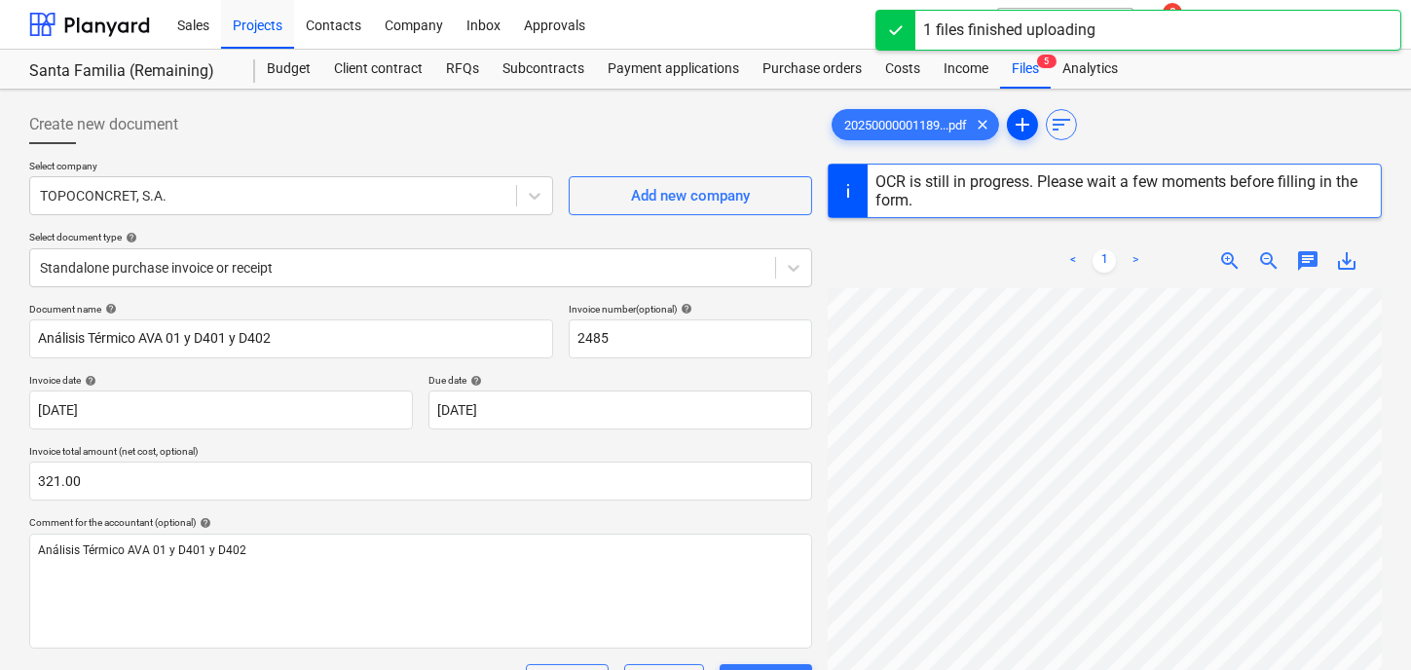
click at [1033, 127] on span "add" at bounding box center [1022, 124] width 23 height 23
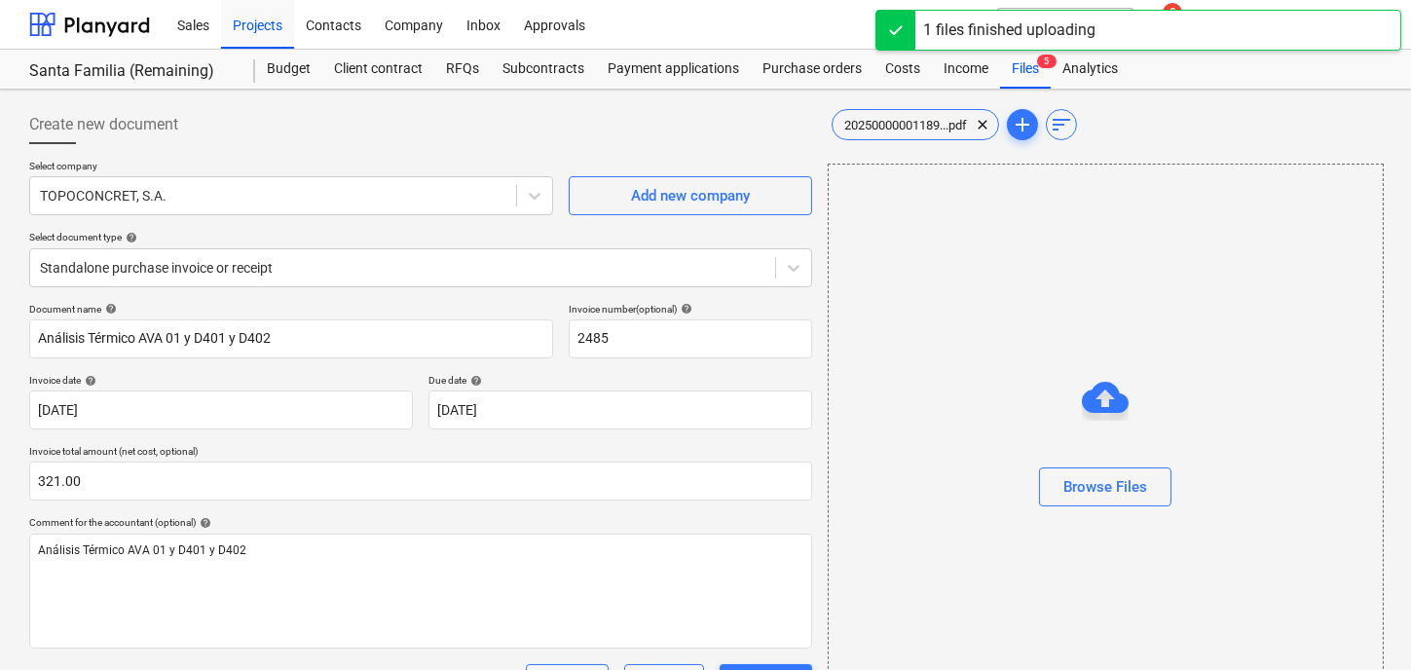
scroll to position [334, 0]
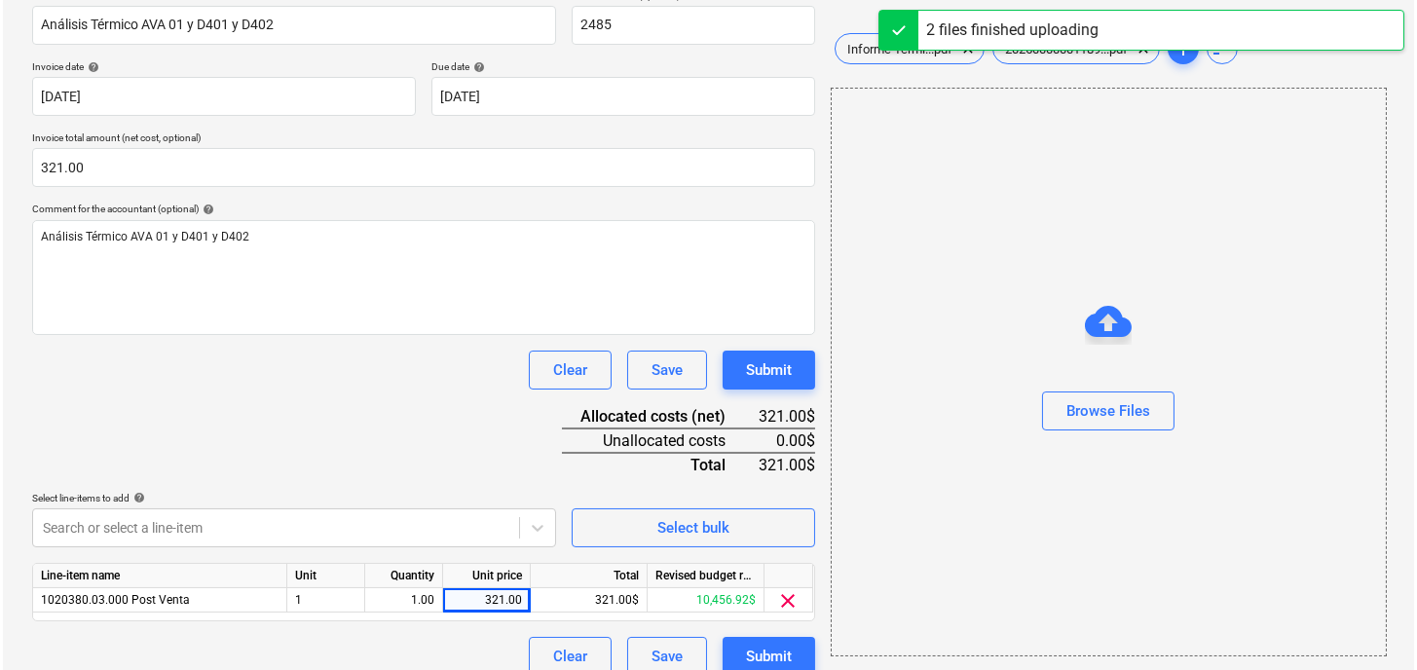
scroll to position [334, 0]
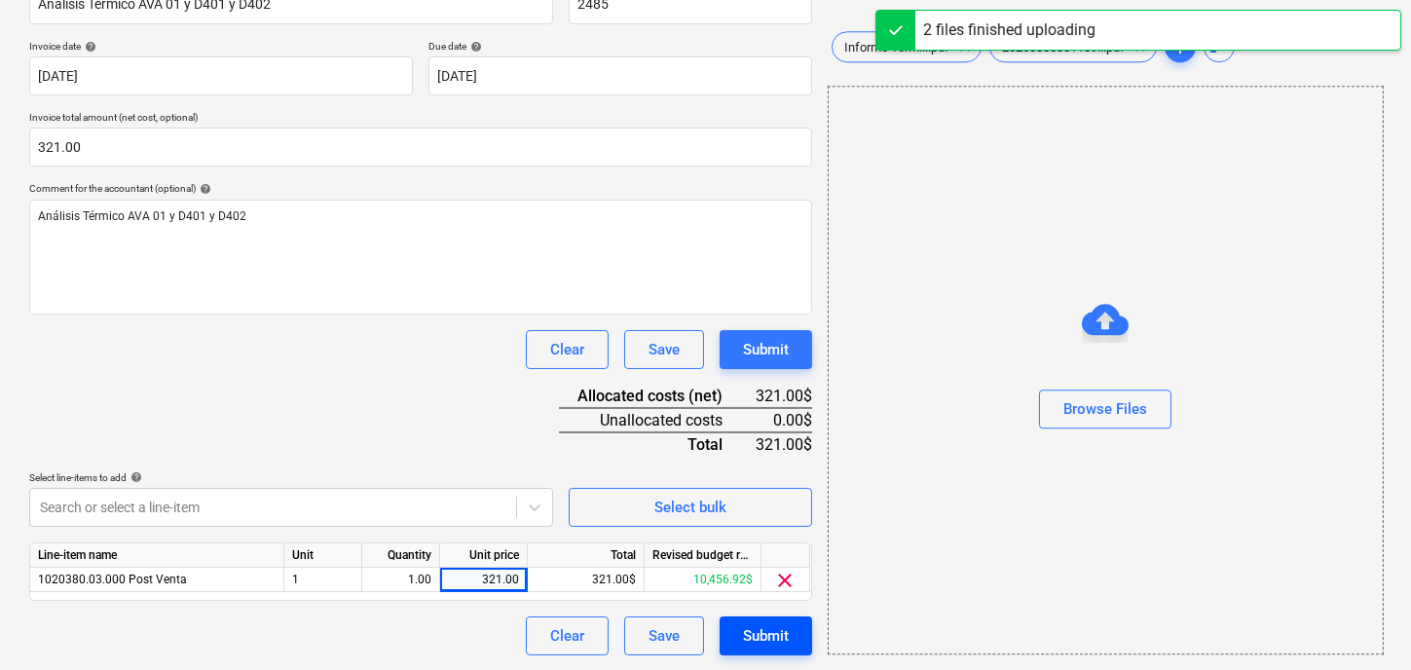
click at [764, 632] on div "Submit" at bounding box center [766, 635] width 46 height 25
